Goal: Task Accomplishment & Management: Complete application form

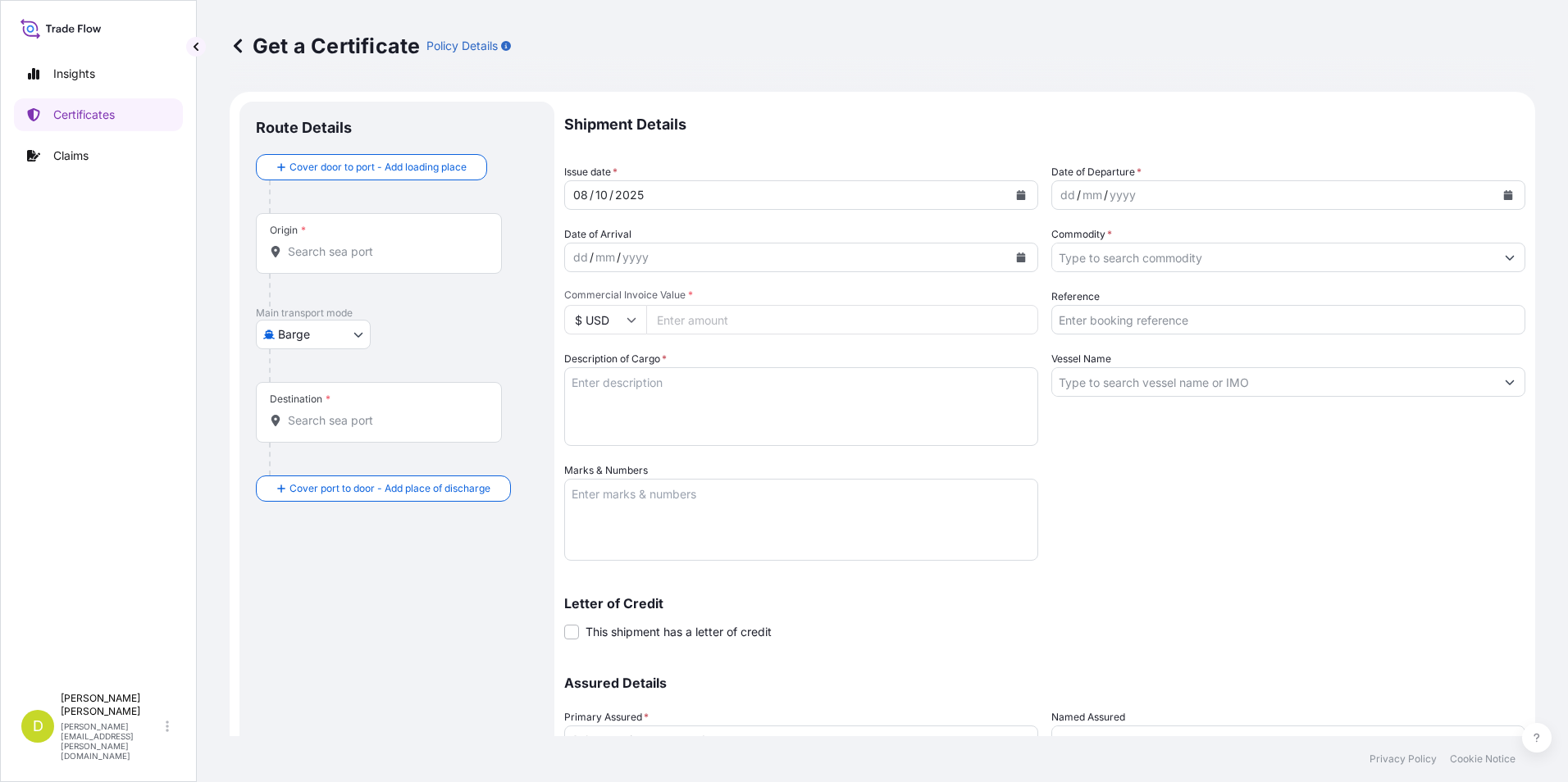
click at [350, 346] on body "Insights Certificates Claims D [PERSON_NAME] [PERSON_NAME][EMAIL_ADDRESS][PERSO…" at bounding box center [784, 391] width 1568 height 782
click at [282, 328] on body "Insights Certificates Claims D [PERSON_NAME] [PERSON_NAME][EMAIL_ADDRESS][PERSO…" at bounding box center [784, 391] width 1568 height 782
click at [353, 467] on span "Ocean Vessel" at bounding box center [323, 465] width 73 height 17
select select "Ocean Vessel"
click at [1276, 266] on input "Commodity *" at bounding box center [1273, 257] width 443 height 29
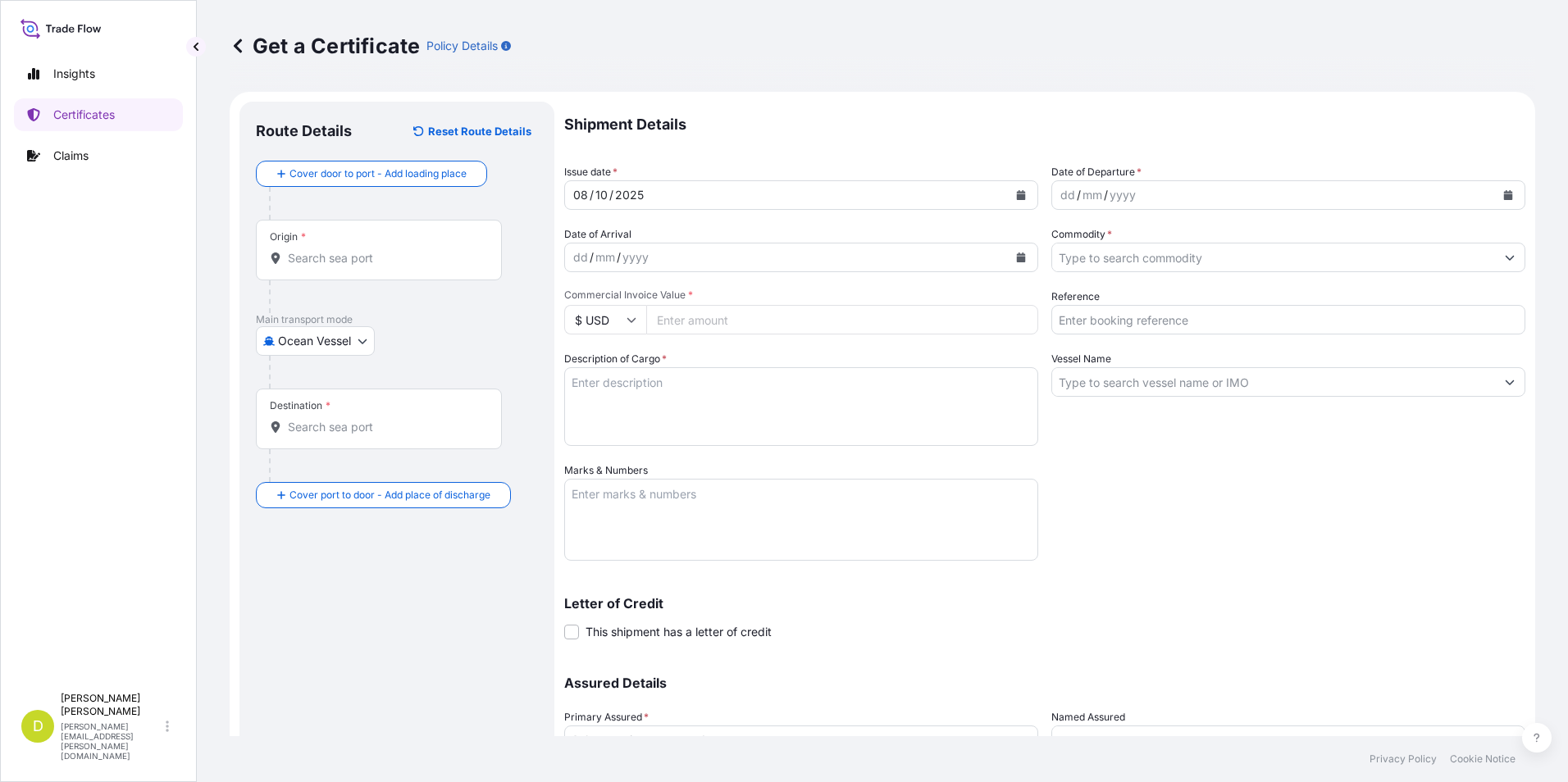
click at [1218, 250] on input "Commodity *" at bounding box center [1273, 257] width 443 height 29
click at [1197, 264] on input "Commodity *" at bounding box center [1273, 257] width 443 height 29
drag, startPoint x: 1200, startPoint y: 264, endPoint x: 1199, endPoint y: 272, distance: 8.1
click at [1200, 264] on input "Commodity *" at bounding box center [1273, 257] width 443 height 29
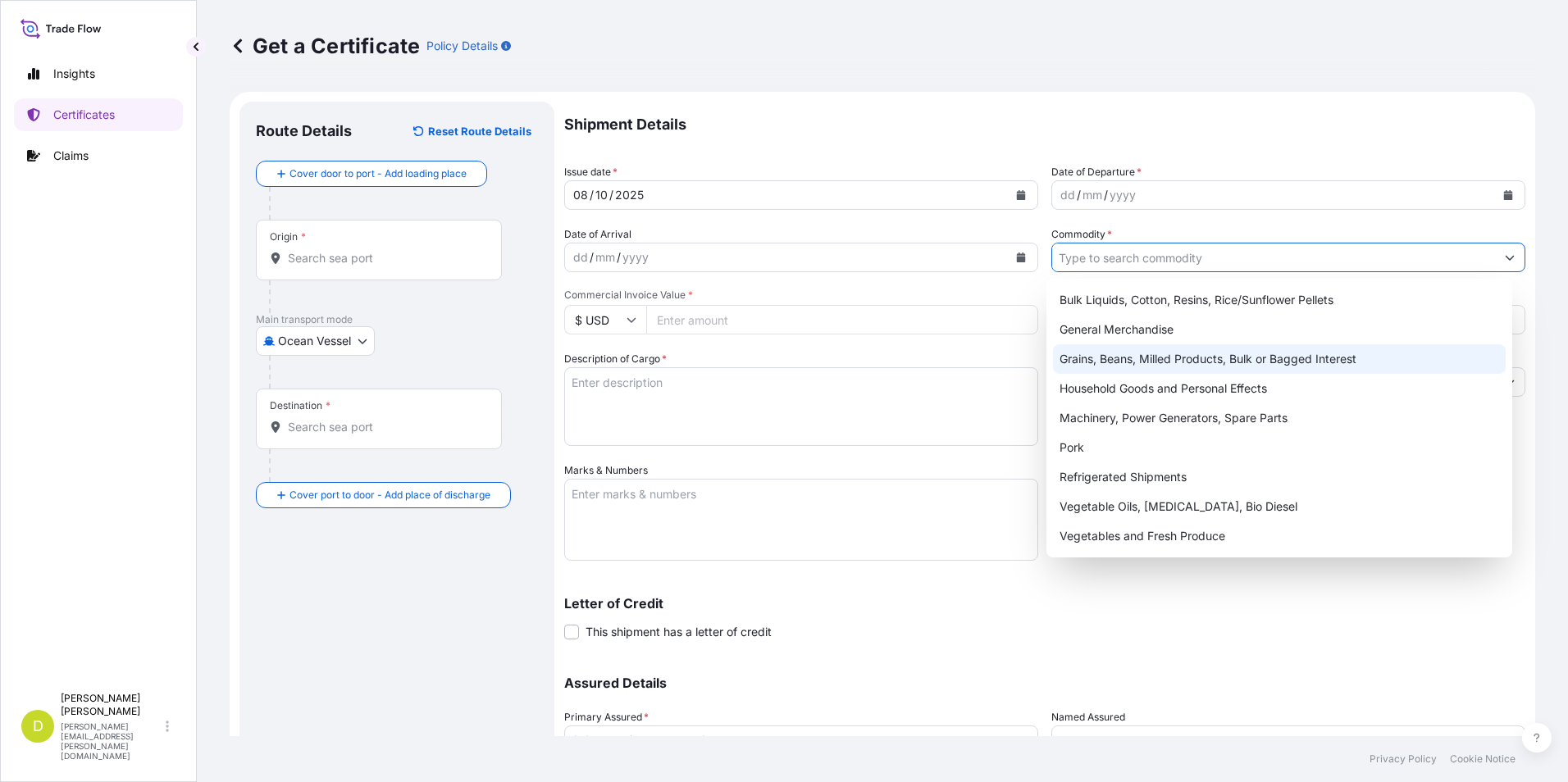
click at [1210, 354] on div "Grains, Beans, Milled Products, Bulk or Bagged Interest" at bounding box center [1280, 358] width 454 height 29
type input "Grains, Beans, Milled Products, Bulk or Bagged Interest"
